Goal: Information Seeking & Learning: Learn about a topic

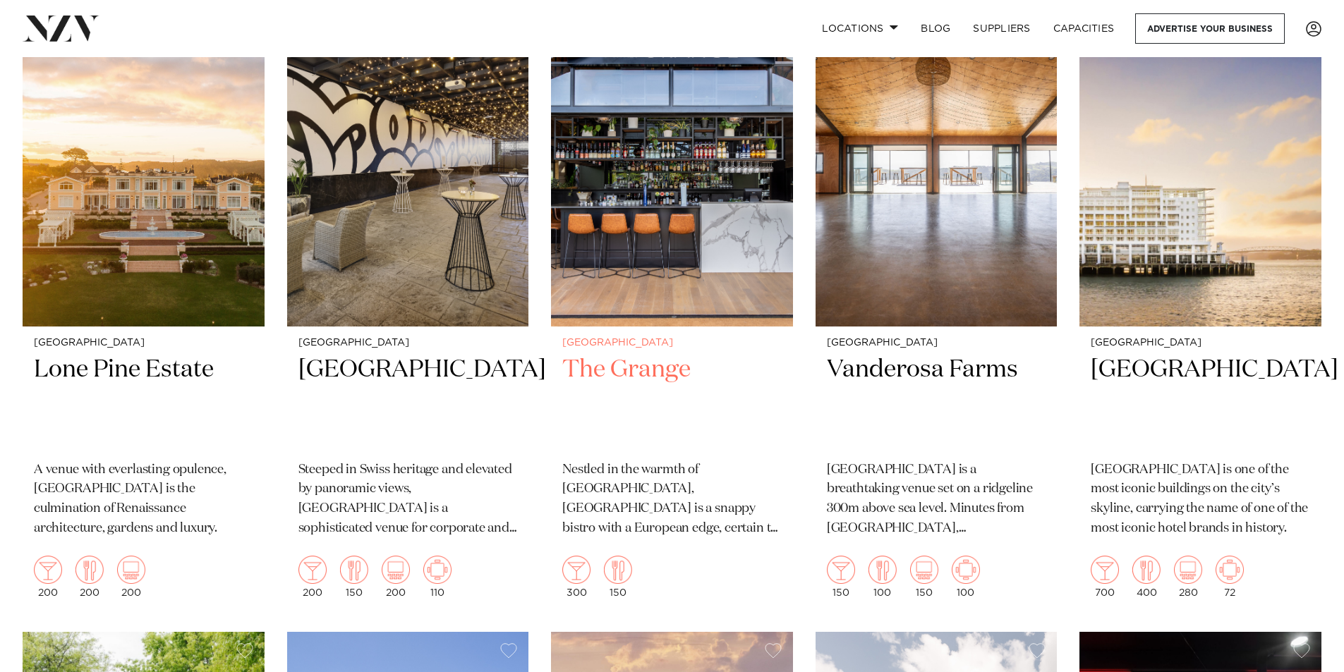
scroll to position [635, 0]
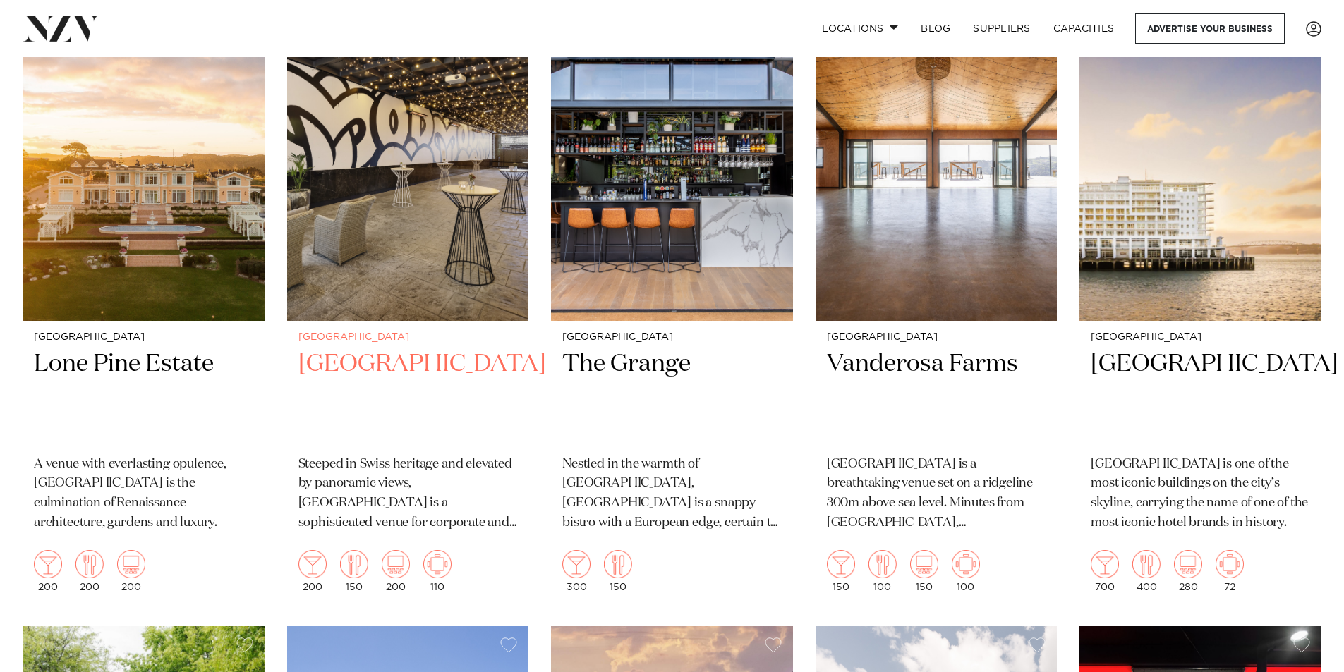
click at [428, 187] on img at bounding box center [408, 158] width 242 height 324
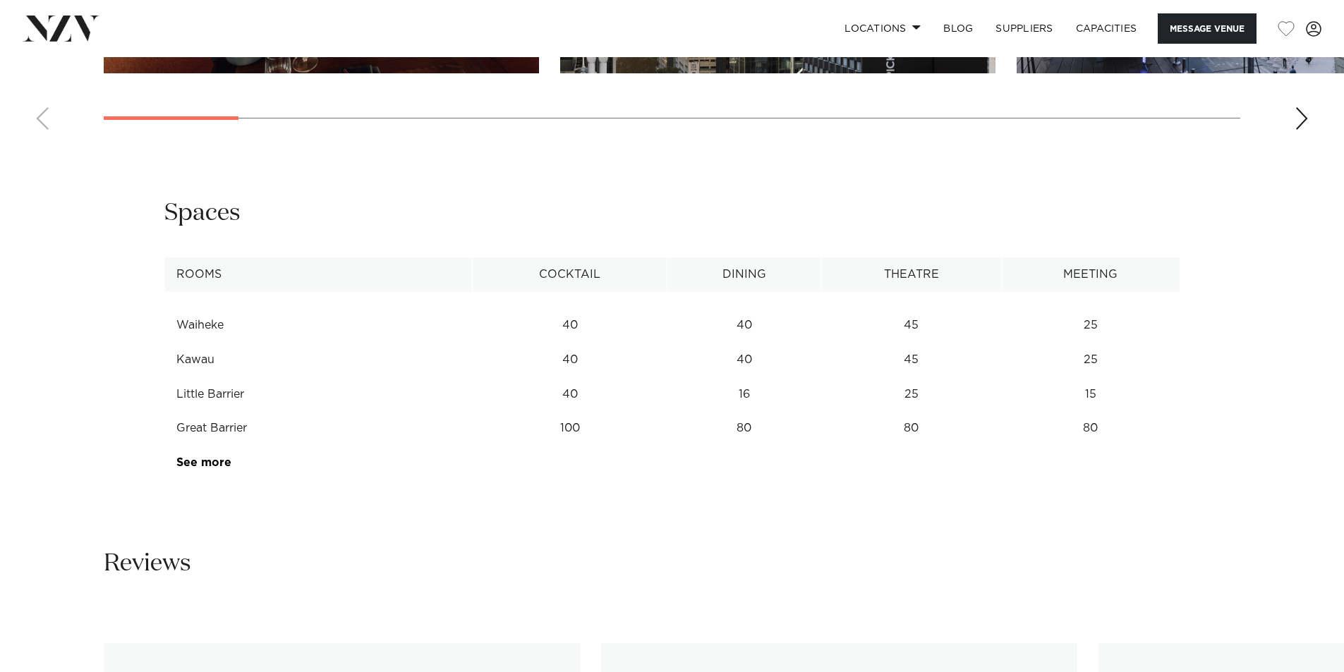
scroll to position [1904, 0]
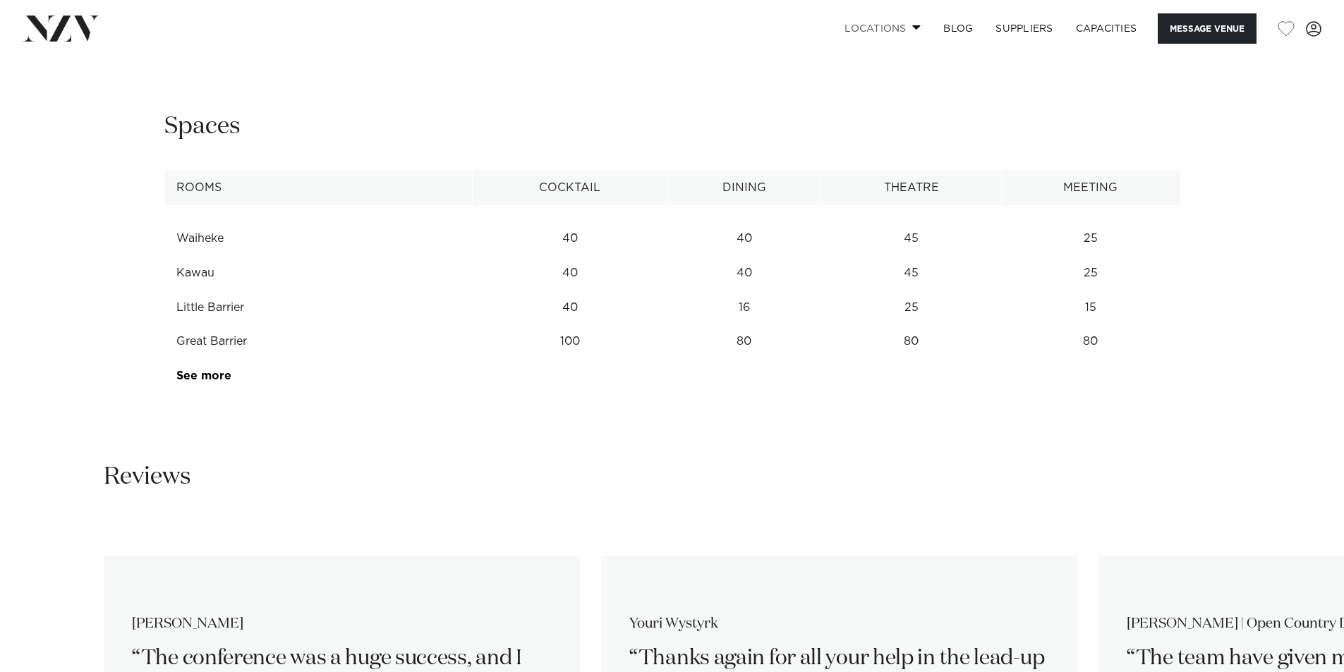
click at [899, 23] on link "Locations" at bounding box center [882, 28] width 99 height 30
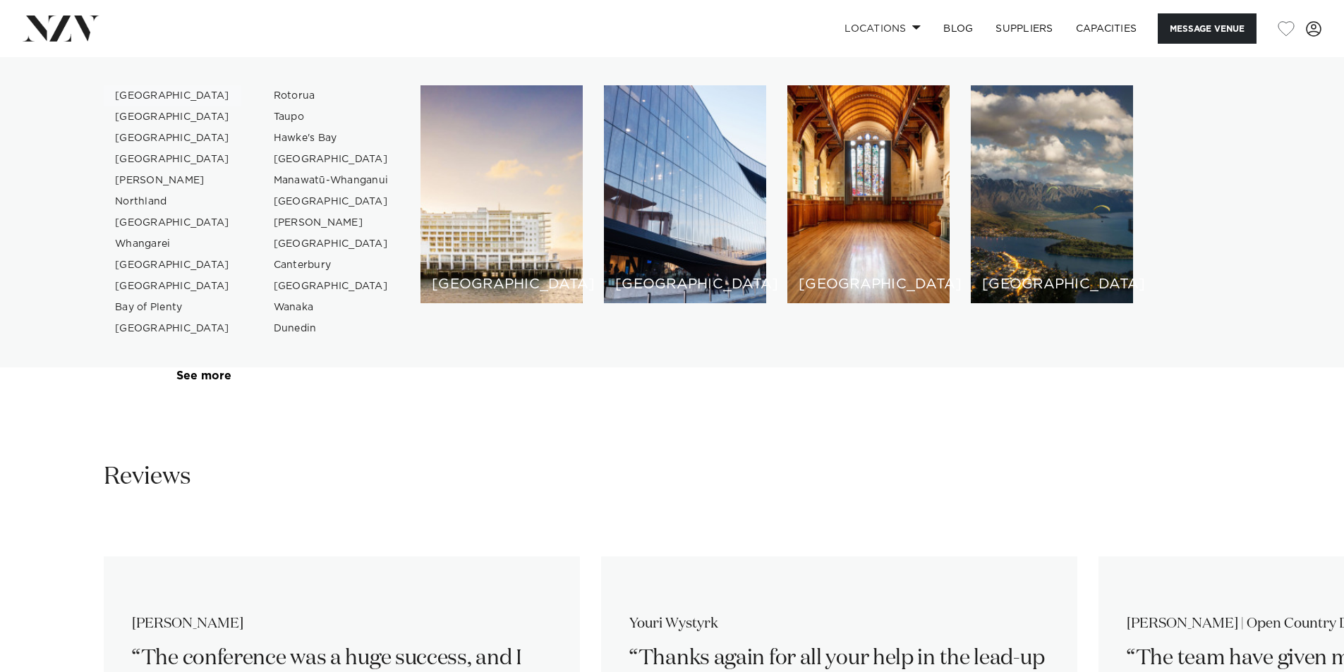
click at [145, 95] on link "[GEOGRAPHIC_DATA]" at bounding box center [173, 95] width 138 height 21
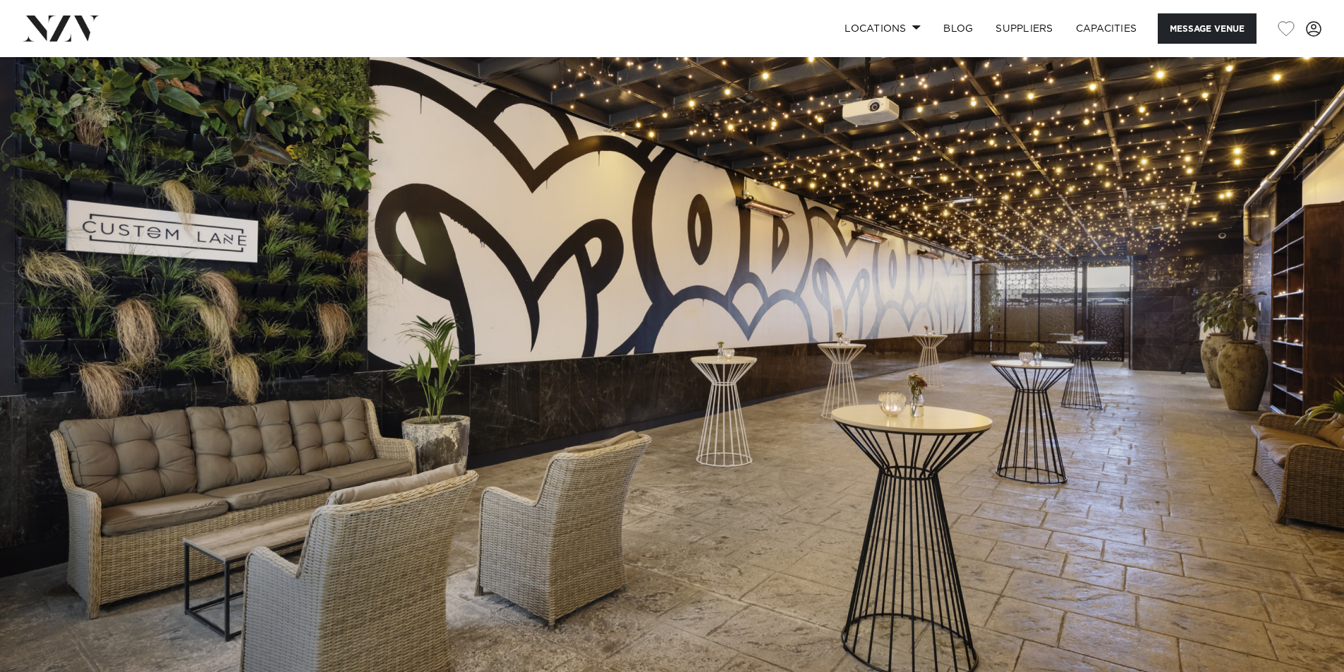
scroll to position [0, 0]
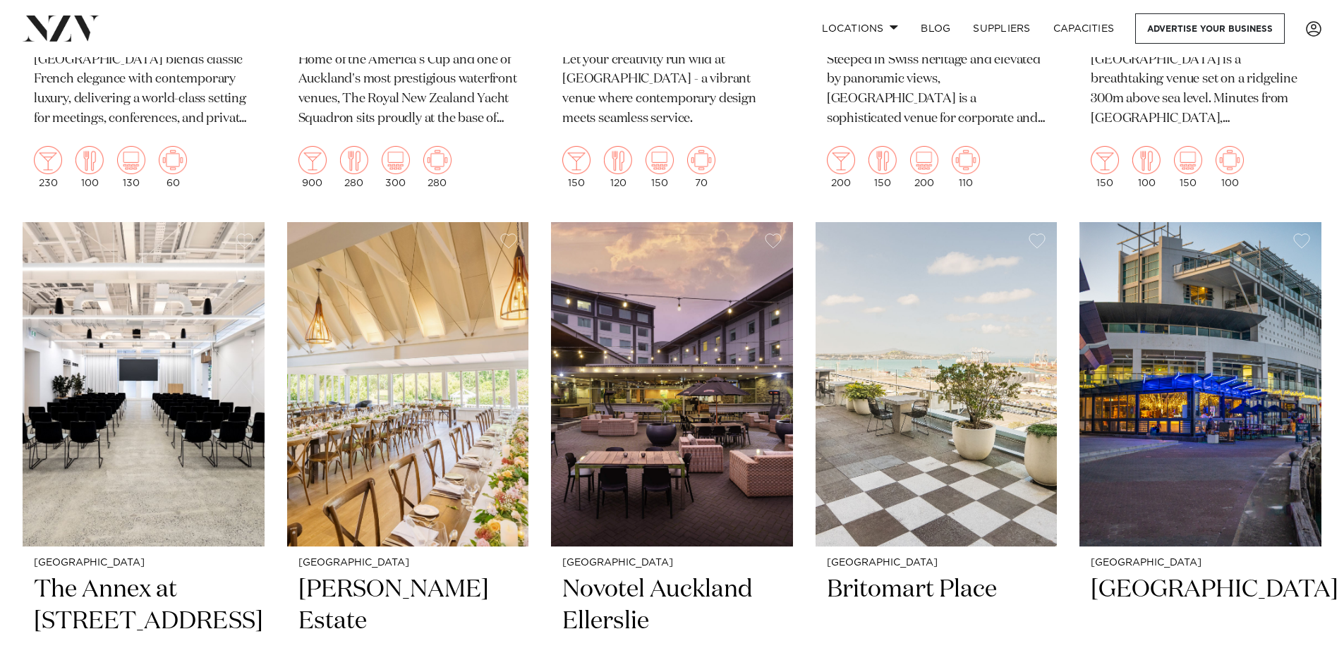
scroll to position [1199, 0]
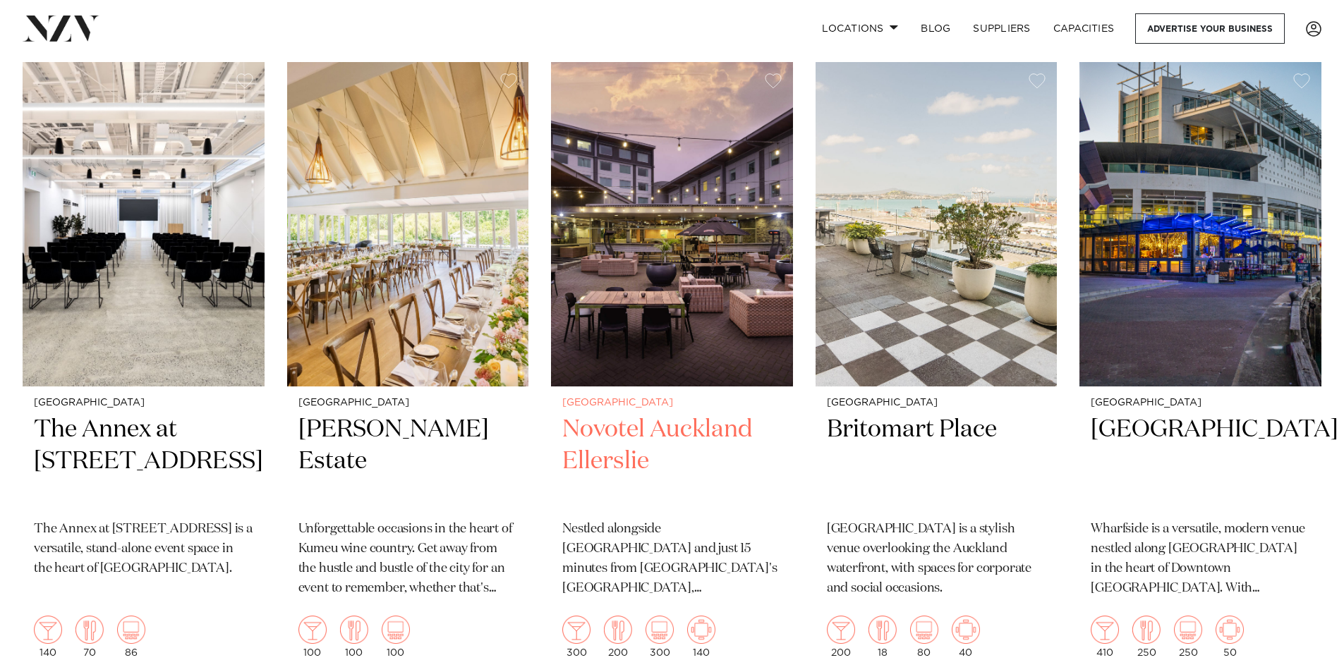
click at [670, 414] on h2 "Novotel Auckland Ellerslie" at bounding box center [671, 461] width 219 height 95
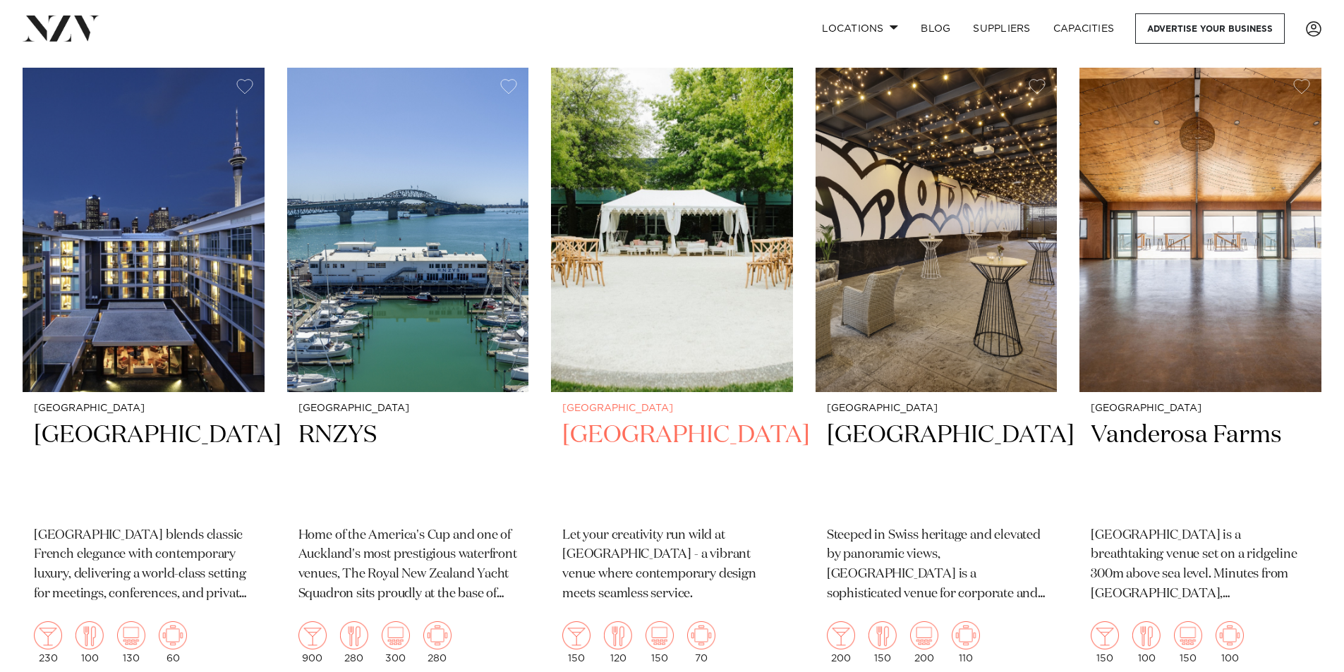
scroll to position [564, 0]
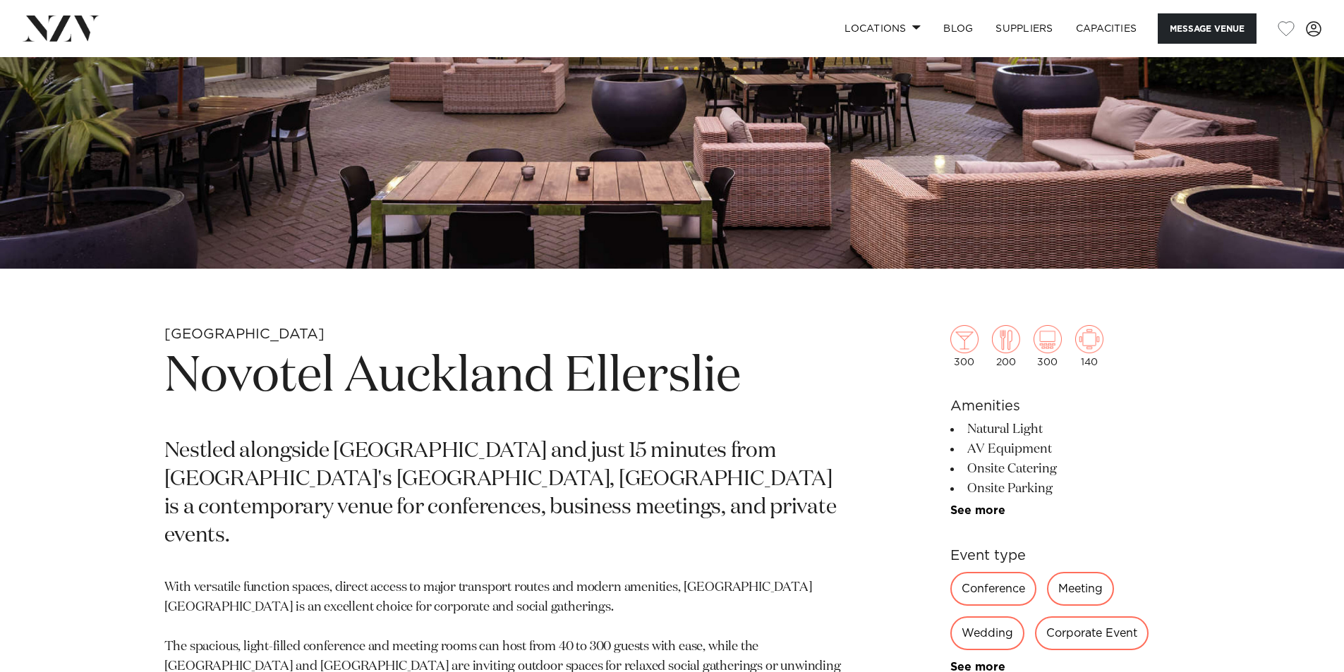
scroll to position [504, 0]
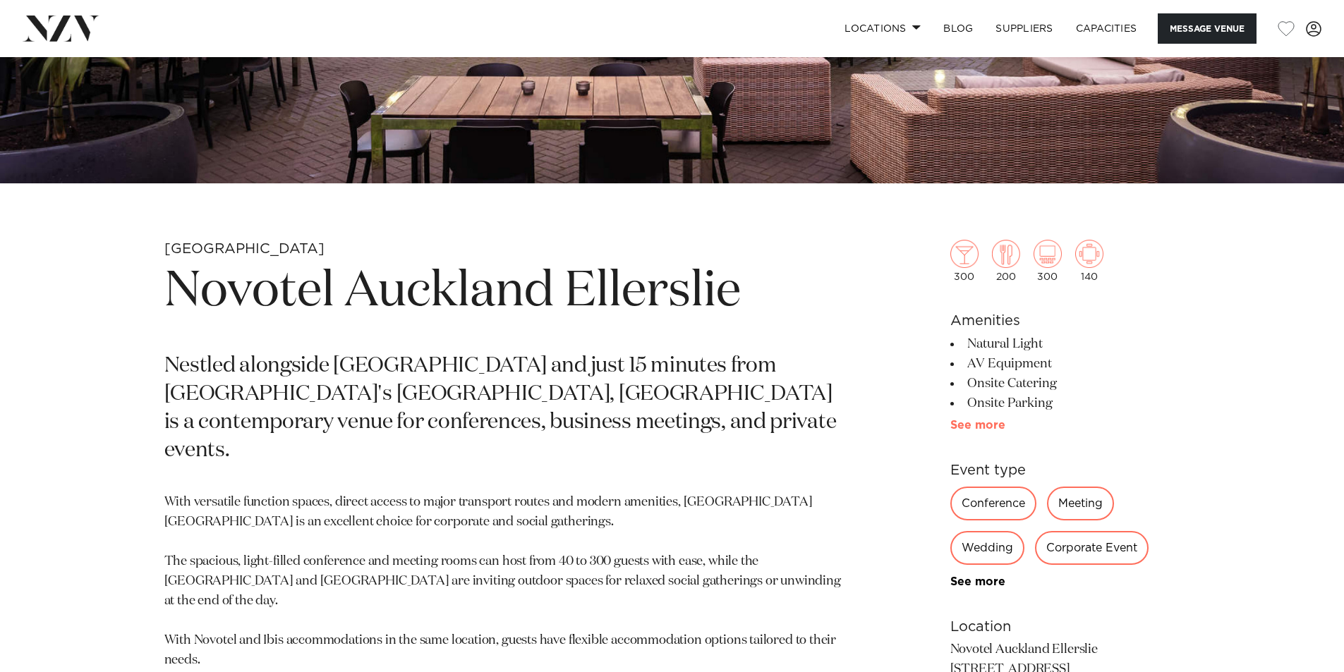
click at [992, 424] on link "See more" at bounding box center [1005, 425] width 110 height 11
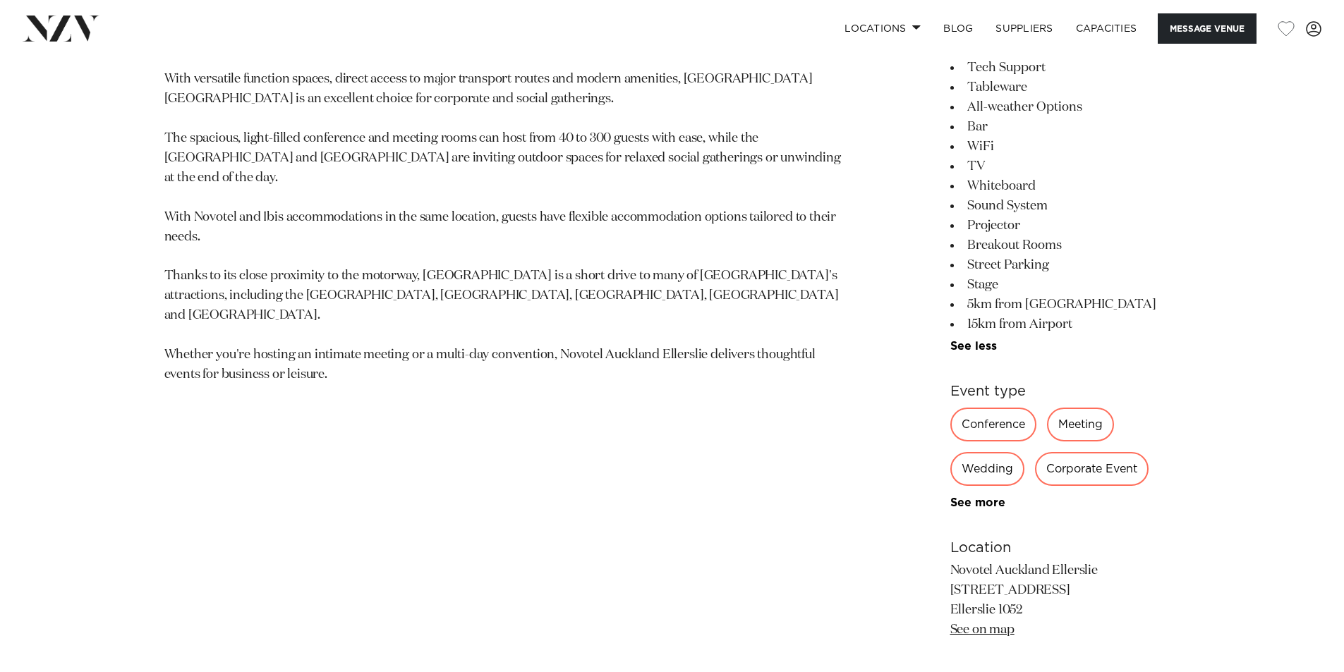
scroll to position [997, 0]
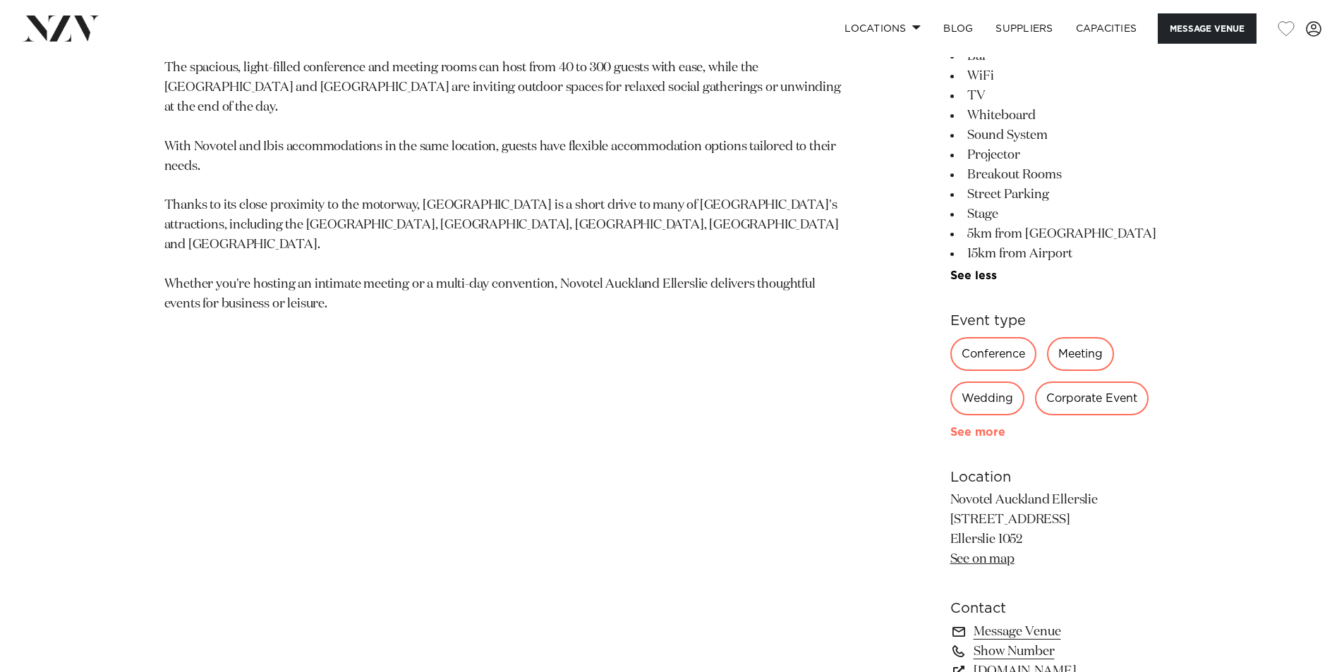
click at [983, 437] on link "See more" at bounding box center [1005, 432] width 110 height 11
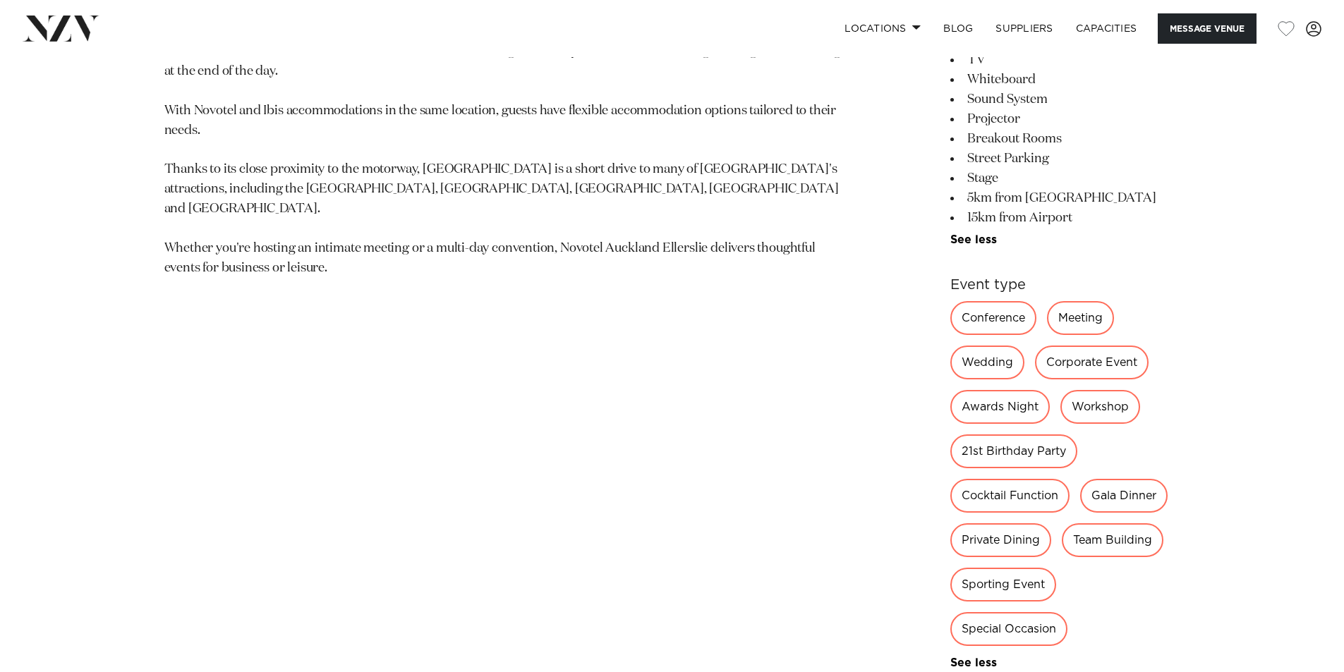
scroll to position [1068, 0]
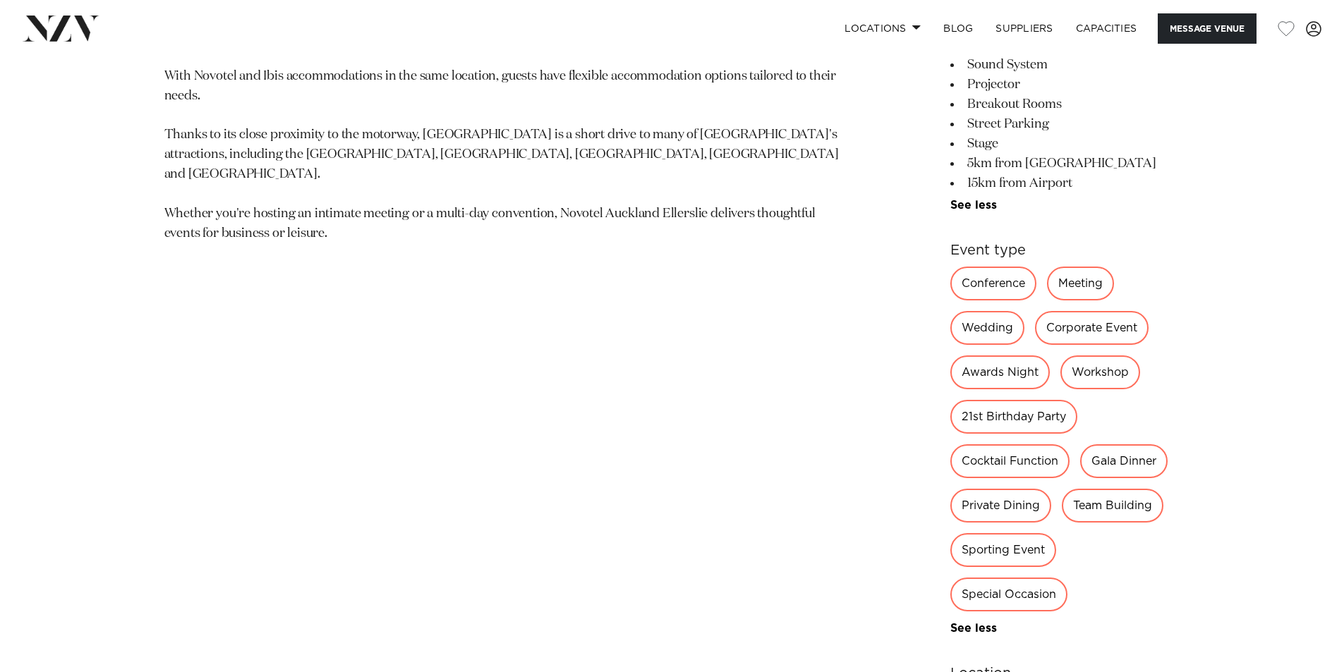
click at [1103, 507] on div "Team Building" at bounding box center [1113, 506] width 102 height 34
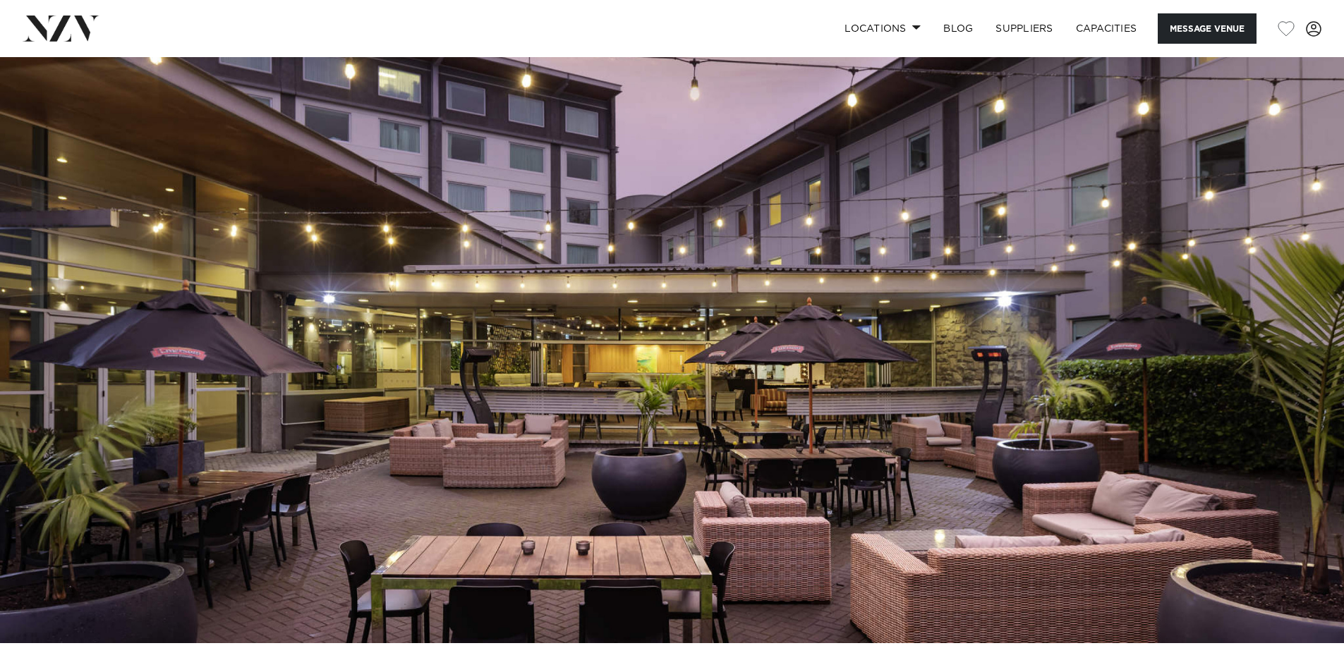
scroll to position [0, 0]
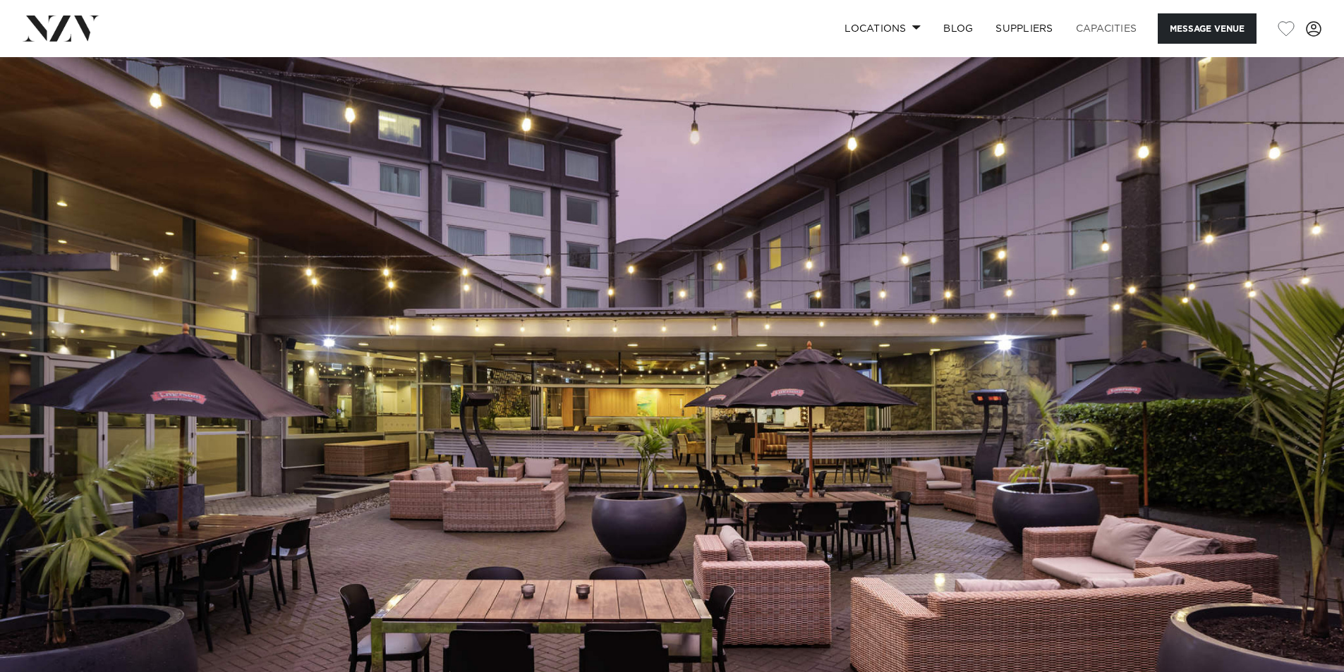
click at [1121, 28] on link "Capacities" at bounding box center [1106, 28] width 84 height 30
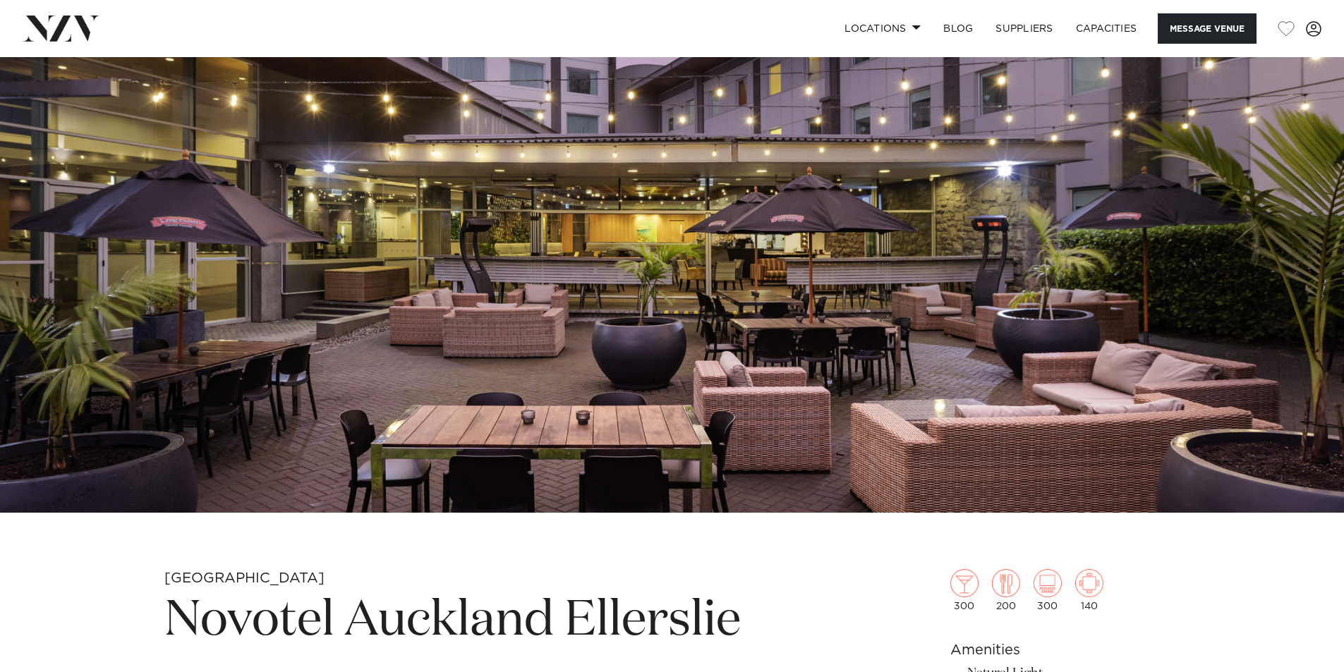
scroll to position [212, 0]
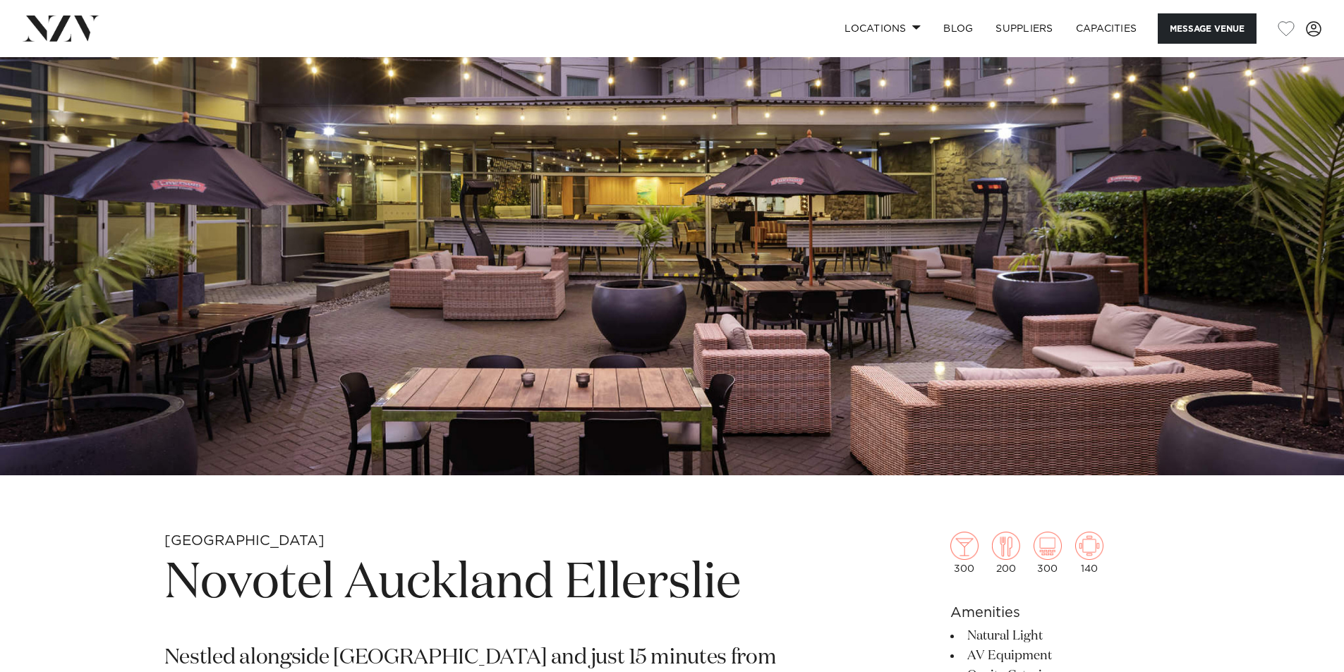
click at [933, 351] on img at bounding box center [672, 161] width 1344 height 630
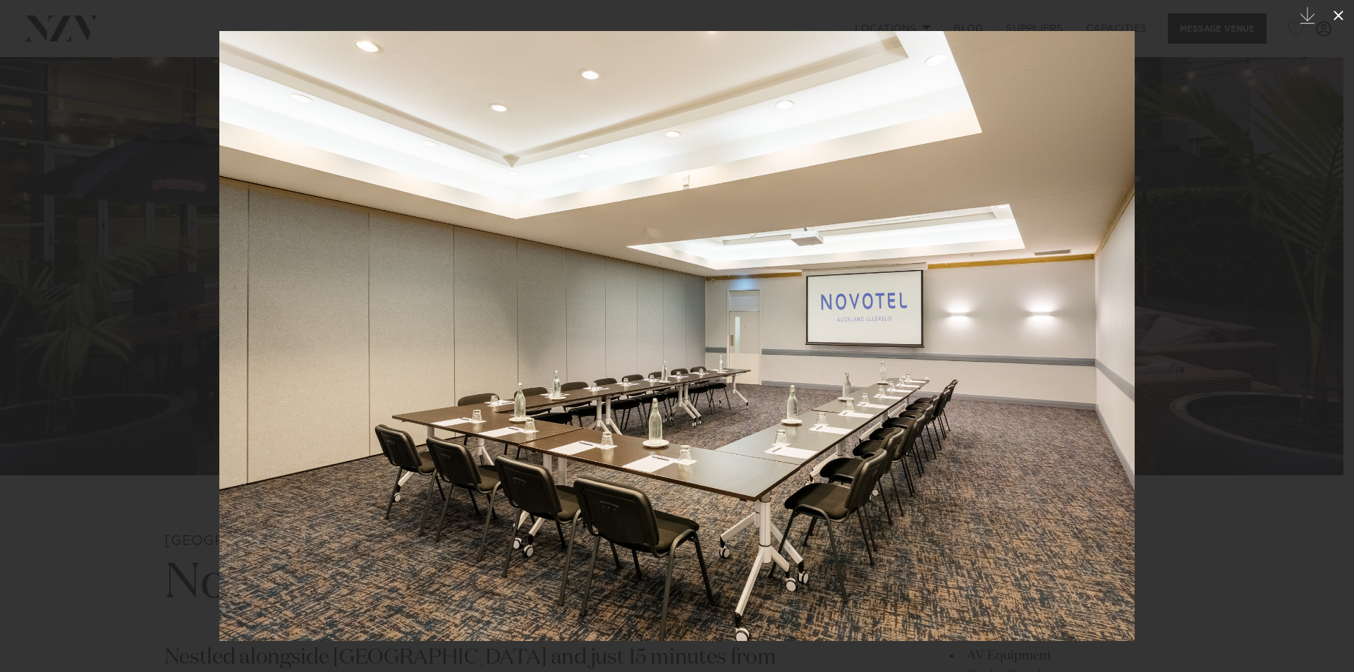
click at [1332, 16] on icon at bounding box center [1338, 15] width 17 height 17
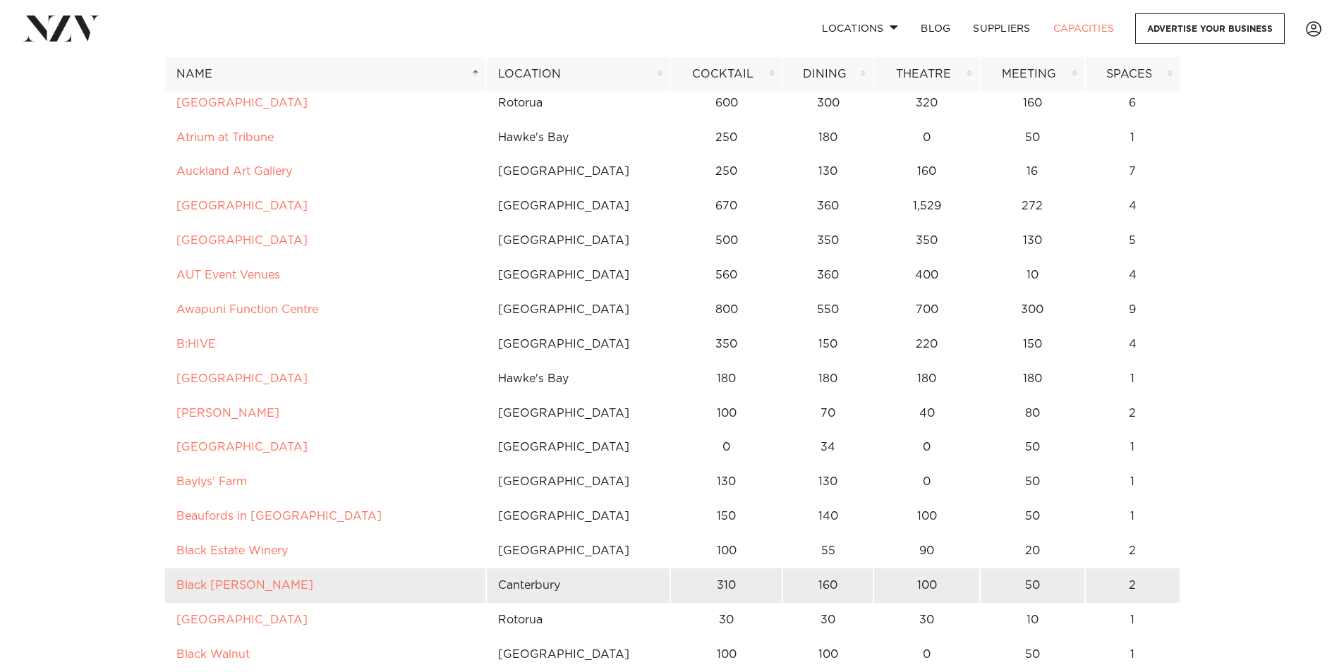
scroll to position [353, 0]
